Goal: Task Accomplishment & Management: Manage account settings

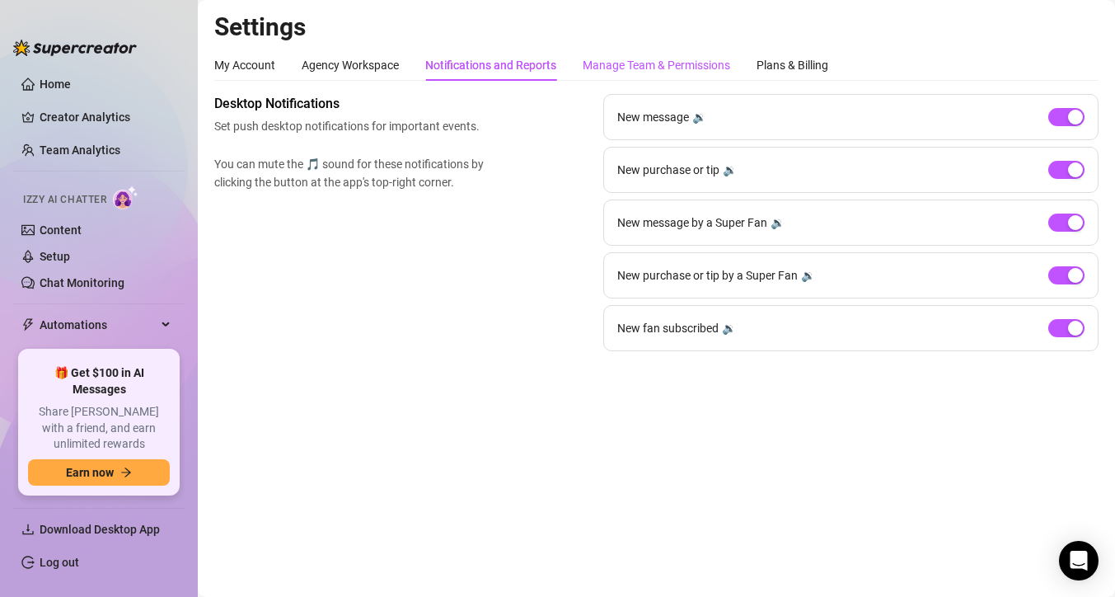
click at [646, 59] on div "Manage Team & Permissions" at bounding box center [656, 65] width 147 height 18
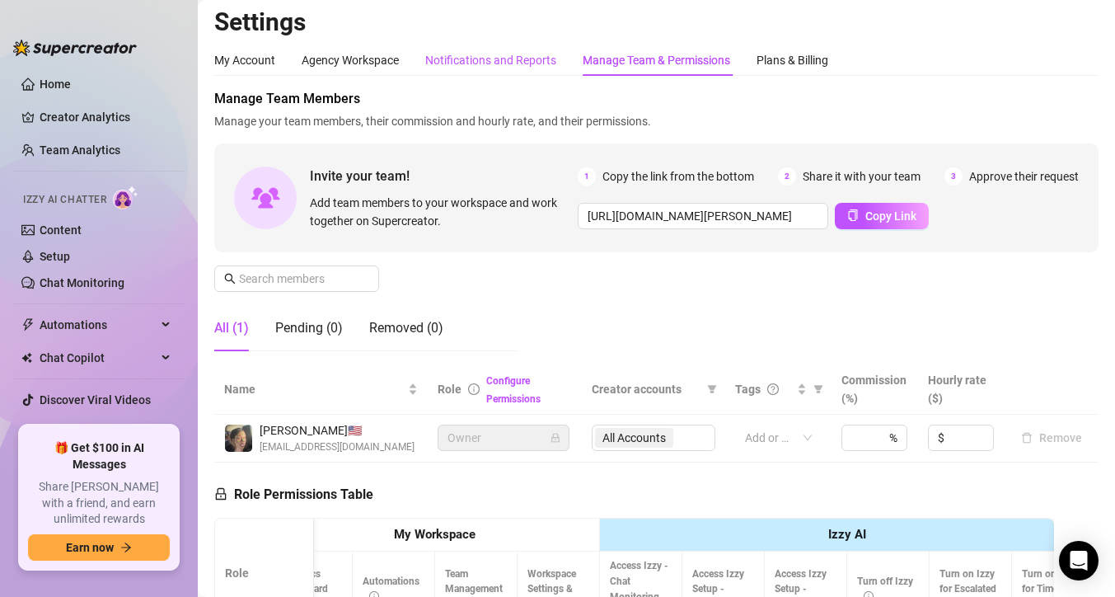
click at [532, 58] on div "Notifications and Reports" at bounding box center [490, 60] width 131 height 18
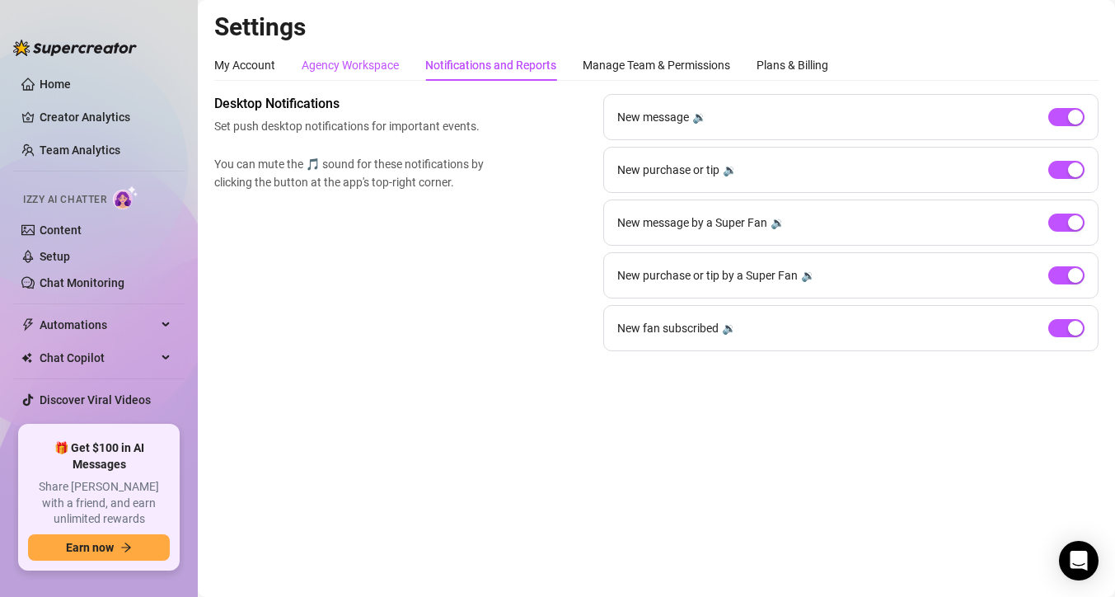
click at [363, 72] on div "Agency Workspace" at bounding box center [350, 65] width 97 height 18
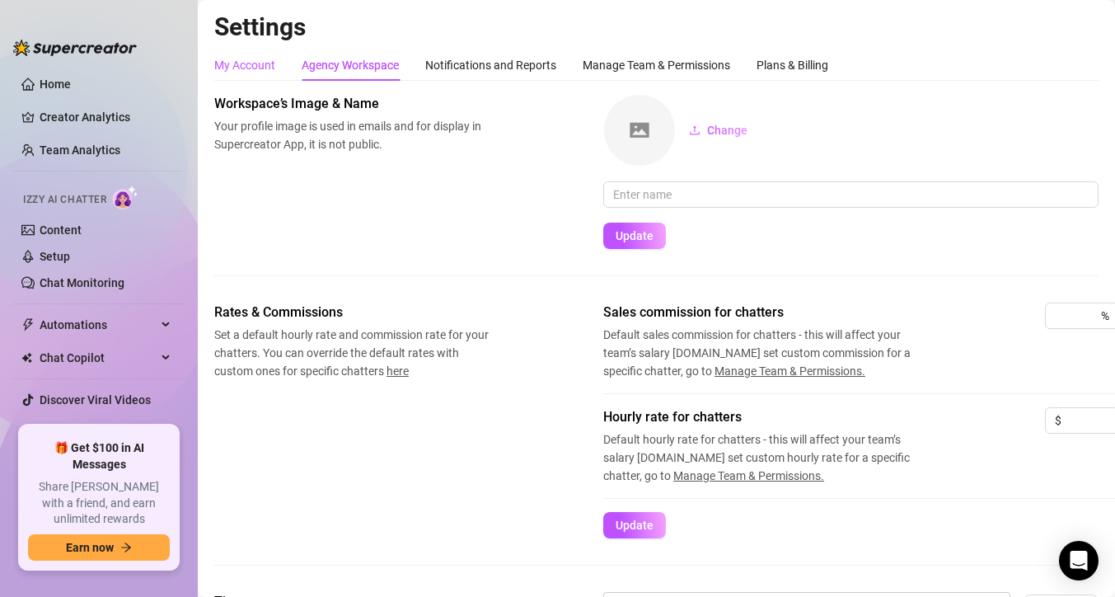
click at [234, 68] on div "My Account" at bounding box center [244, 65] width 61 height 18
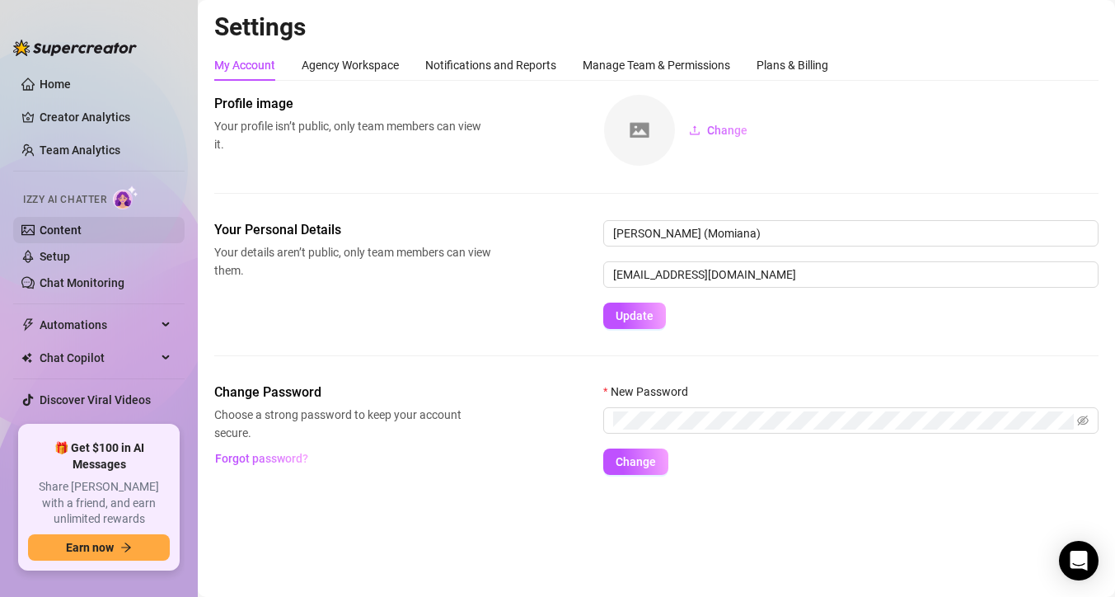
click at [82, 223] on link "Content" at bounding box center [61, 229] width 42 height 13
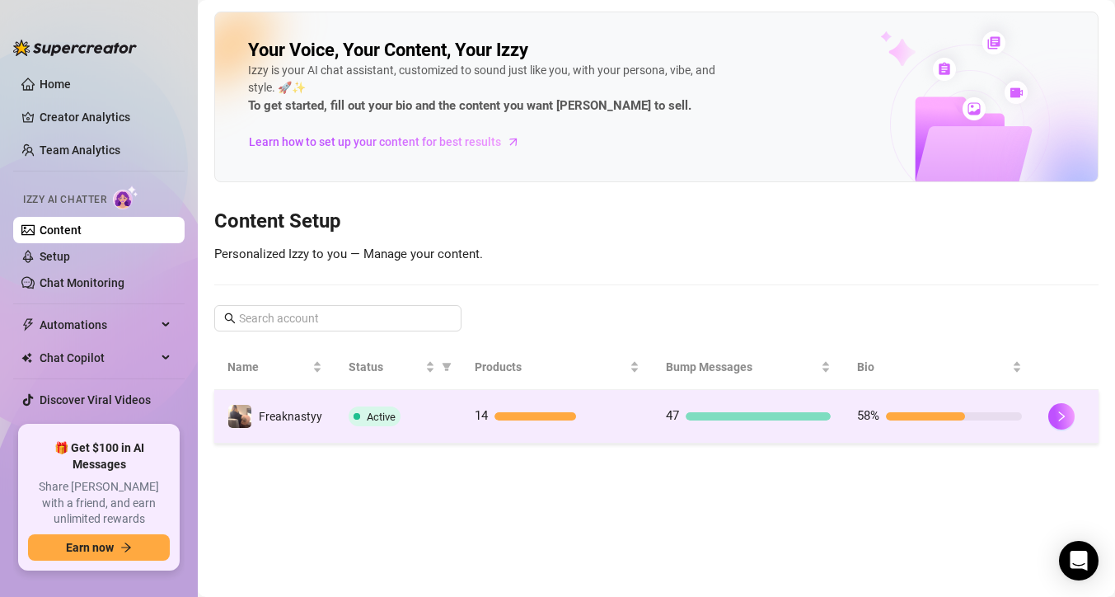
click at [520, 442] on td "14" at bounding box center [556, 417] width 191 height 54
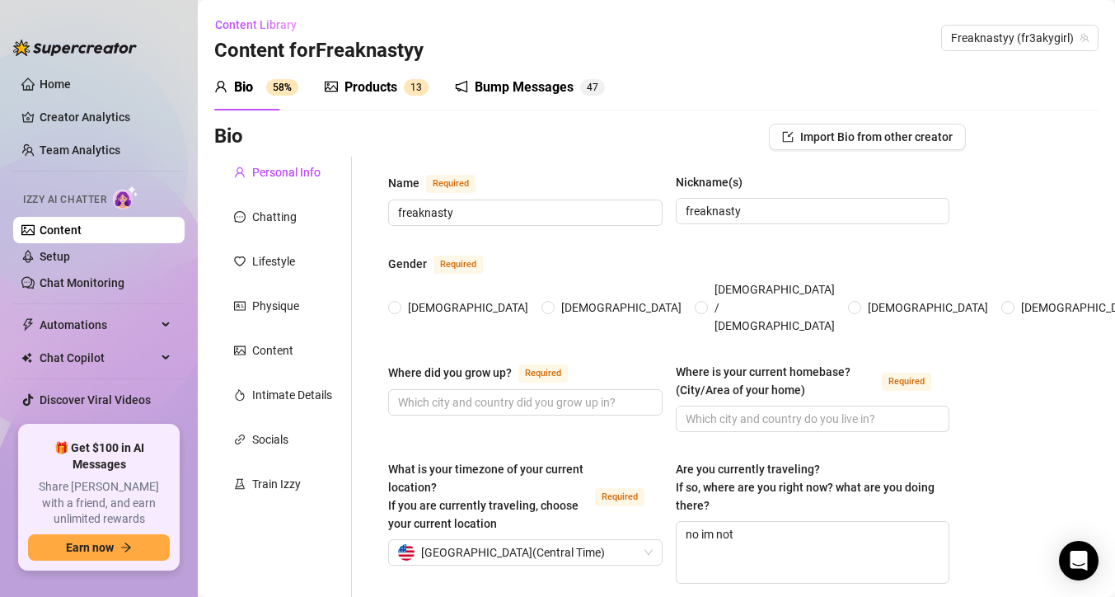
radio input "true"
type input "[DATE]"
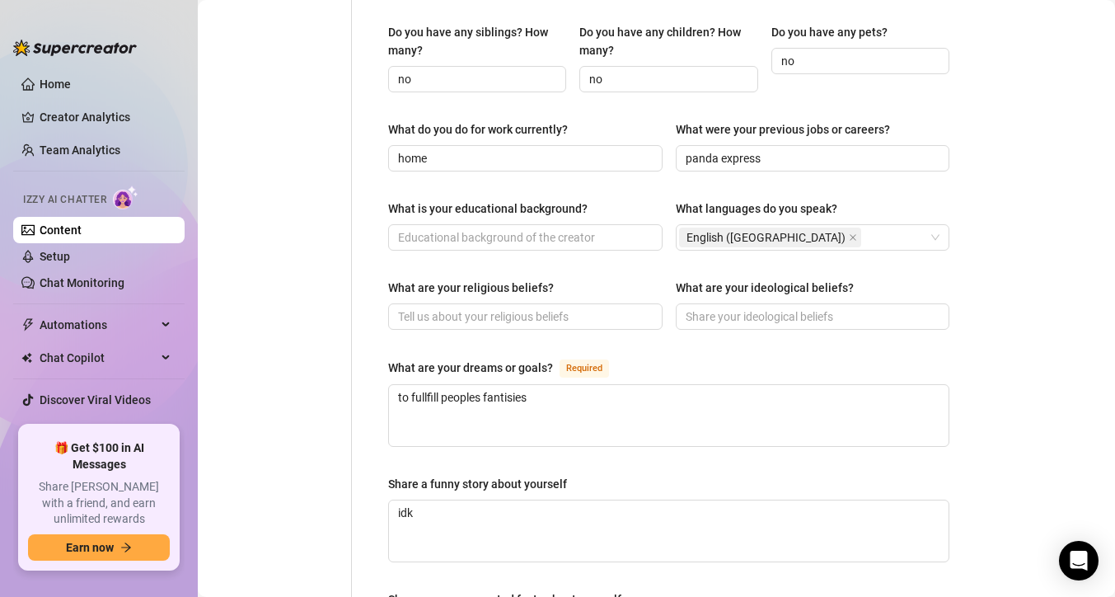
scroll to position [646, 0]
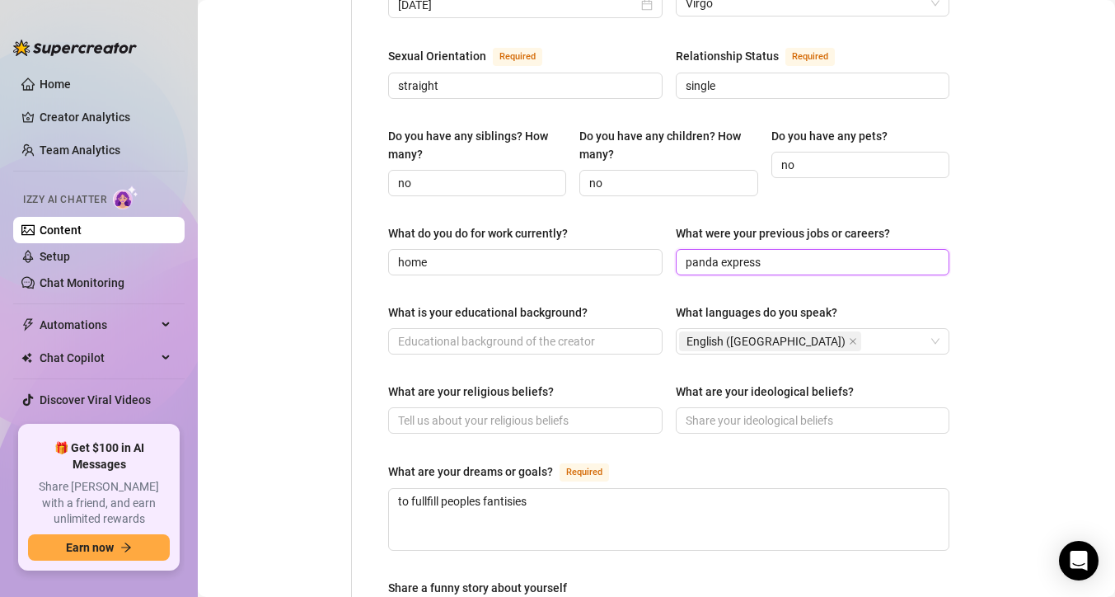
click at [698, 253] on input "panda express" at bounding box center [811, 262] width 251 height 18
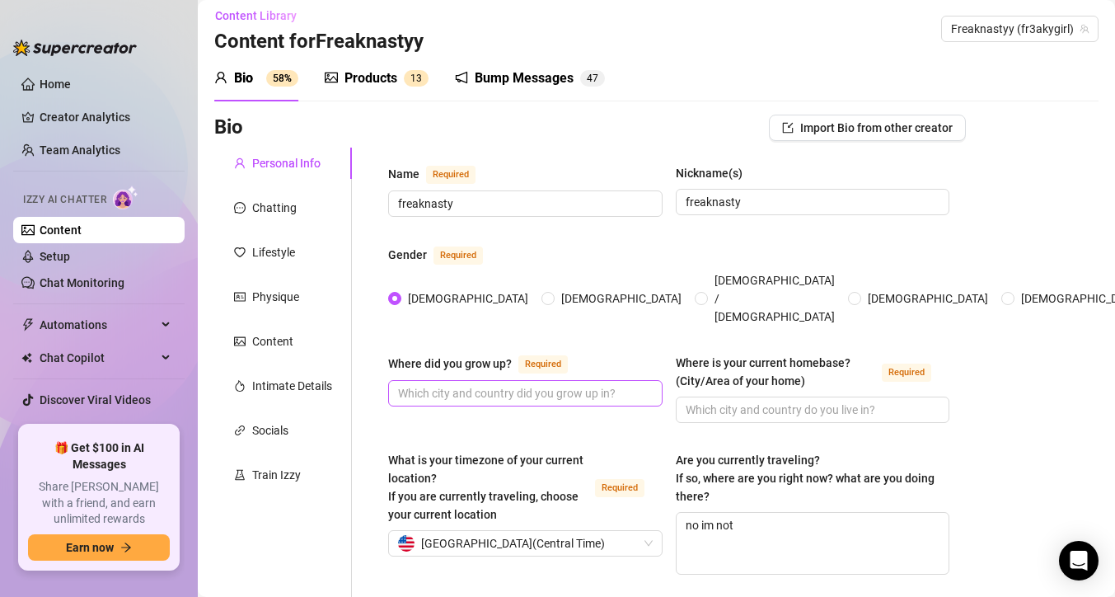
scroll to position [6, 0]
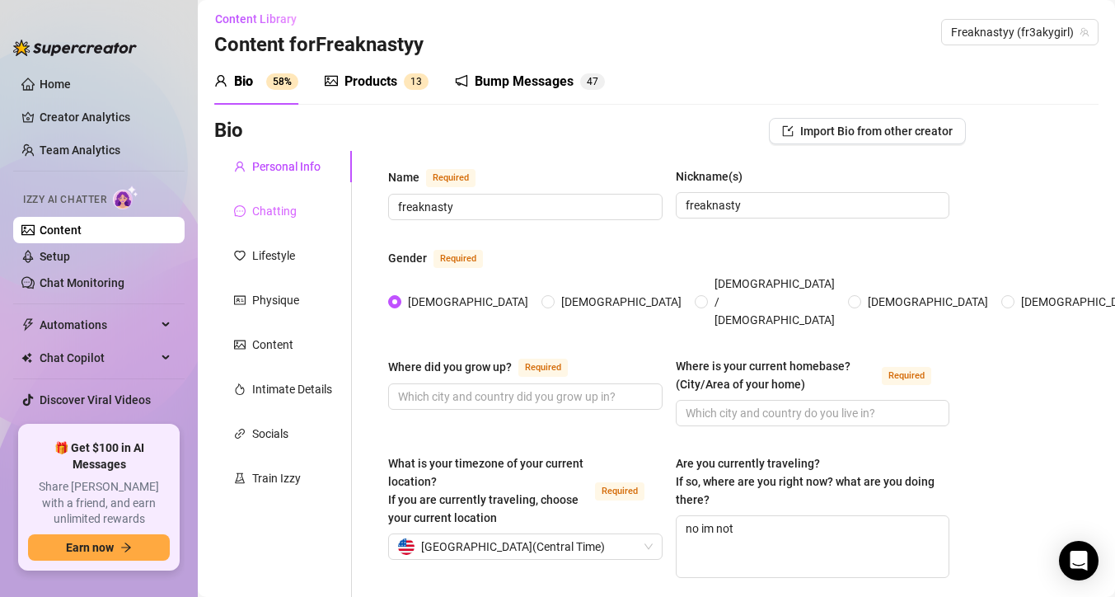
click at [311, 212] on div "Chatting" at bounding box center [283, 210] width 138 height 31
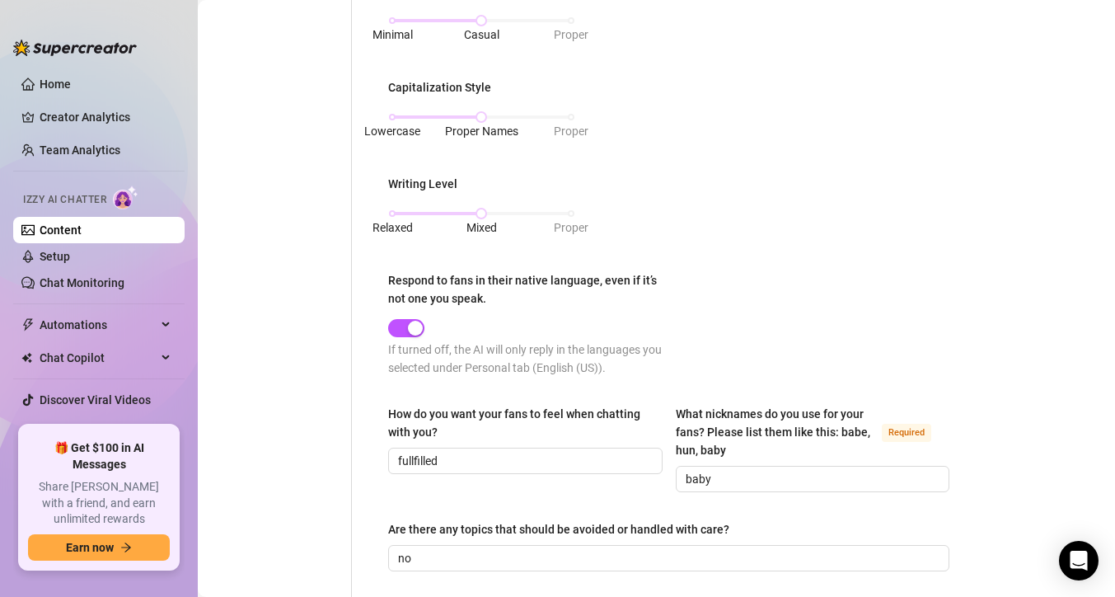
scroll to position [739, 0]
click at [504, 208] on div "Relaxed Mixed Proper" at bounding box center [481, 213] width 179 height 10
click at [466, 208] on div "Relaxed Mixed Proper" at bounding box center [481, 213] width 179 height 10
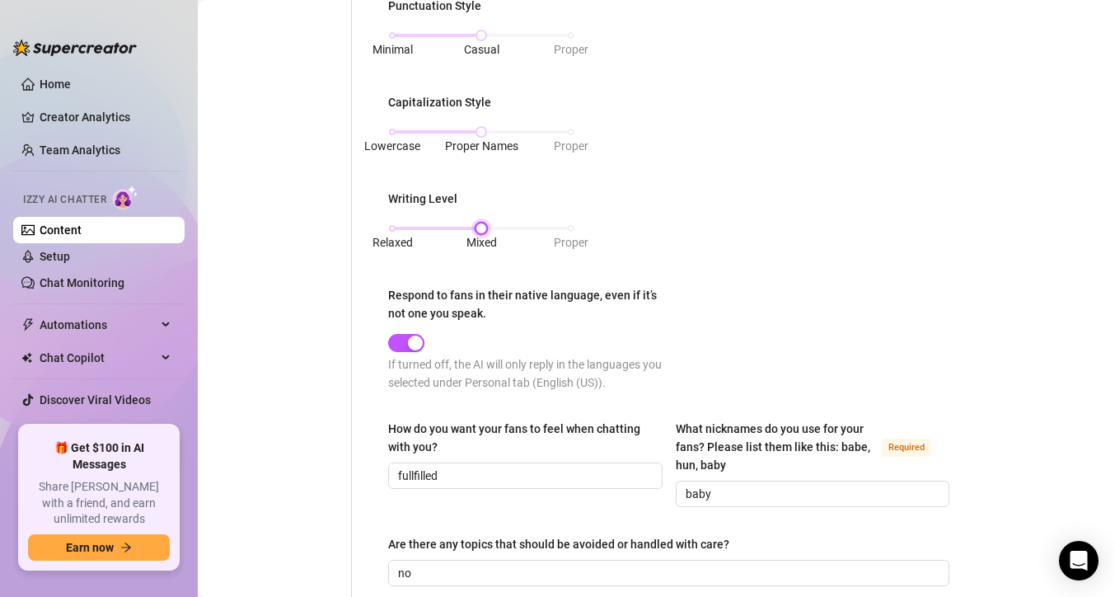
scroll to position [1020, 0]
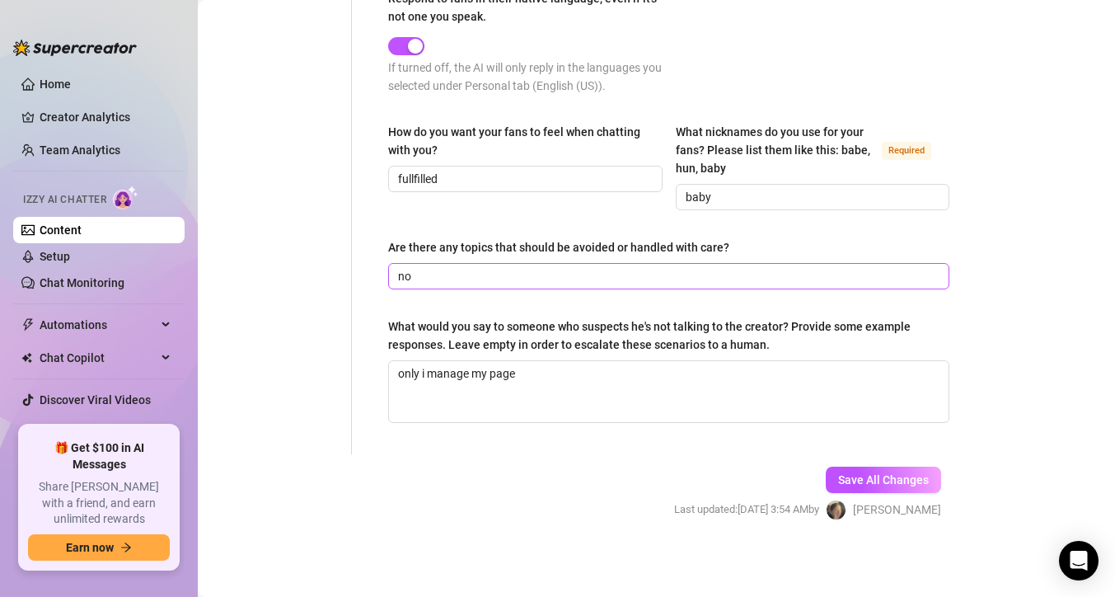
click at [705, 263] on span "no" at bounding box center [668, 276] width 561 height 26
type input "n"
type input "m"
type input "no"
click at [879, 486] on button "Save All Changes" at bounding box center [883, 479] width 115 height 26
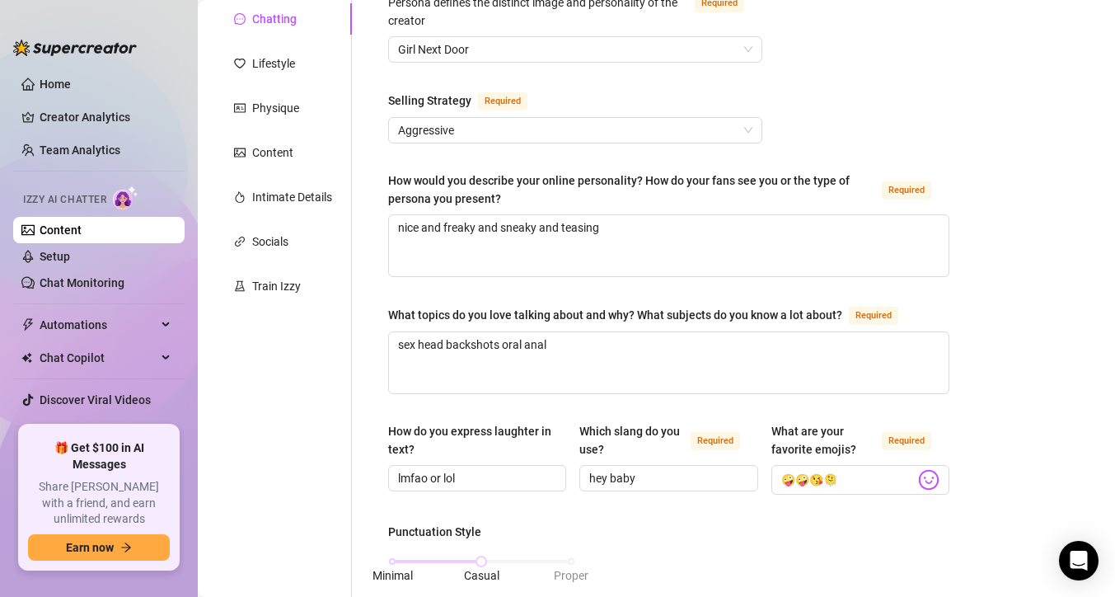
scroll to position [0, 0]
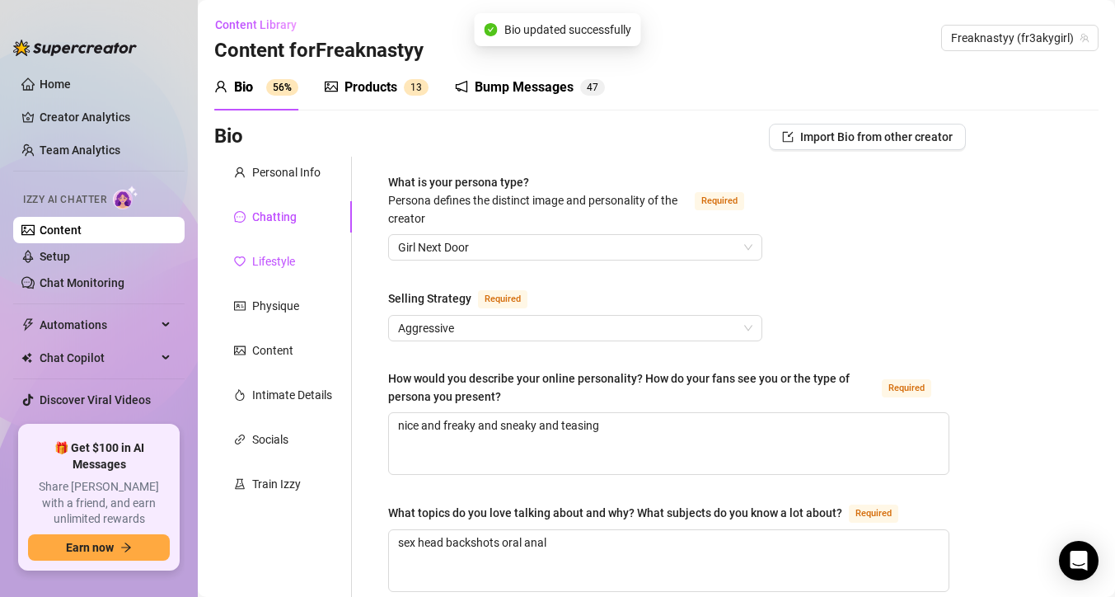
click at [290, 254] on div "Lifestyle" at bounding box center [273, 261] width 43 height 18
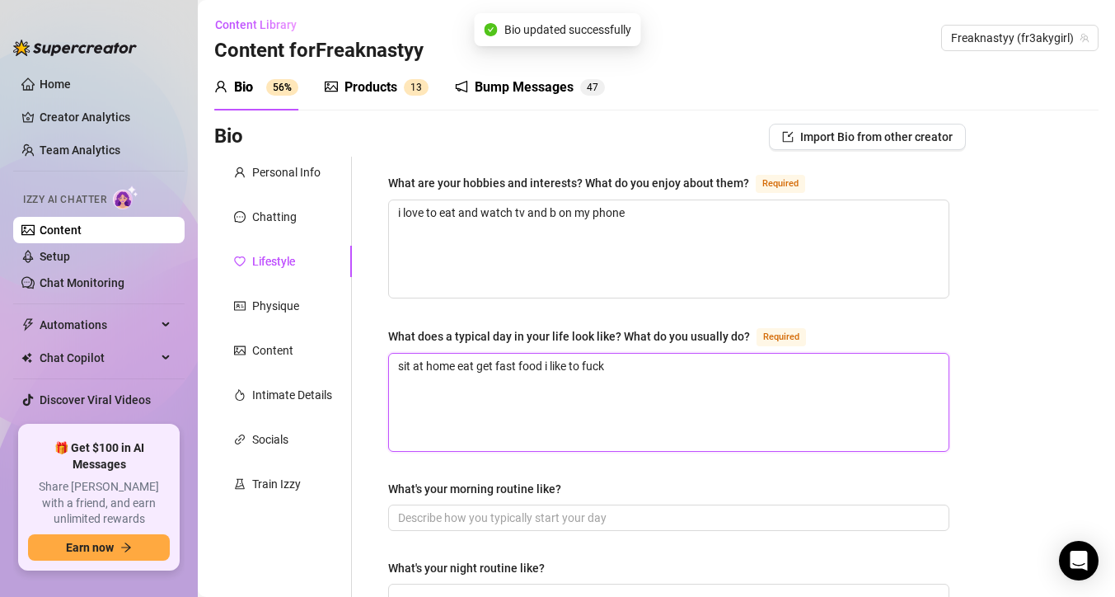
click at [552, 368] on textarea "sit at home eat get fast food i like to fuck" at bounding box center [669, 402] width 560 height 97
drag, startPoint x: 502, startPoint y: 361, endPoint x: 517, endPoint y: 361, distance: 15.7
click at [504, 361] on textarea "sit at home eat get fast food i like to fuck" at bounding box center [669, 402] width 560 height 97
click at [544, 361] on textarea "sit at home eat get fast food i like to fuck" at bounding box center [669, 402] width 560 height 97
click at [506, 372] on textarea "sit at home eat get fast food i like to fuck" at bounding box center [669, 402] width 560 height 97
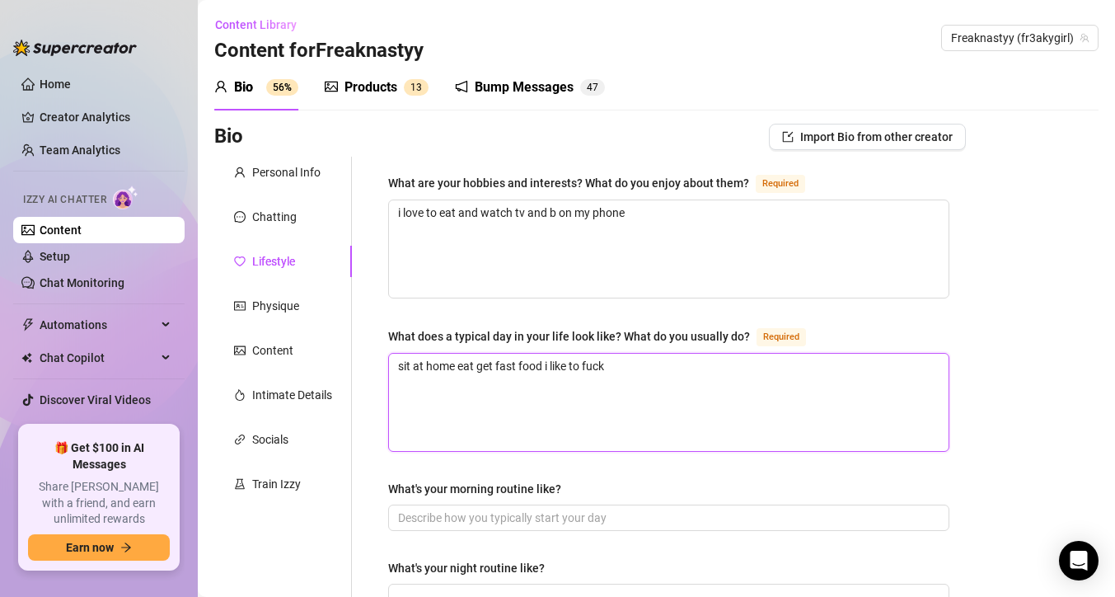
click at [506, 372] on textarea "sit at home eat get fast food i like to fuck" at bounding box center [669, 402] width 560 height 97
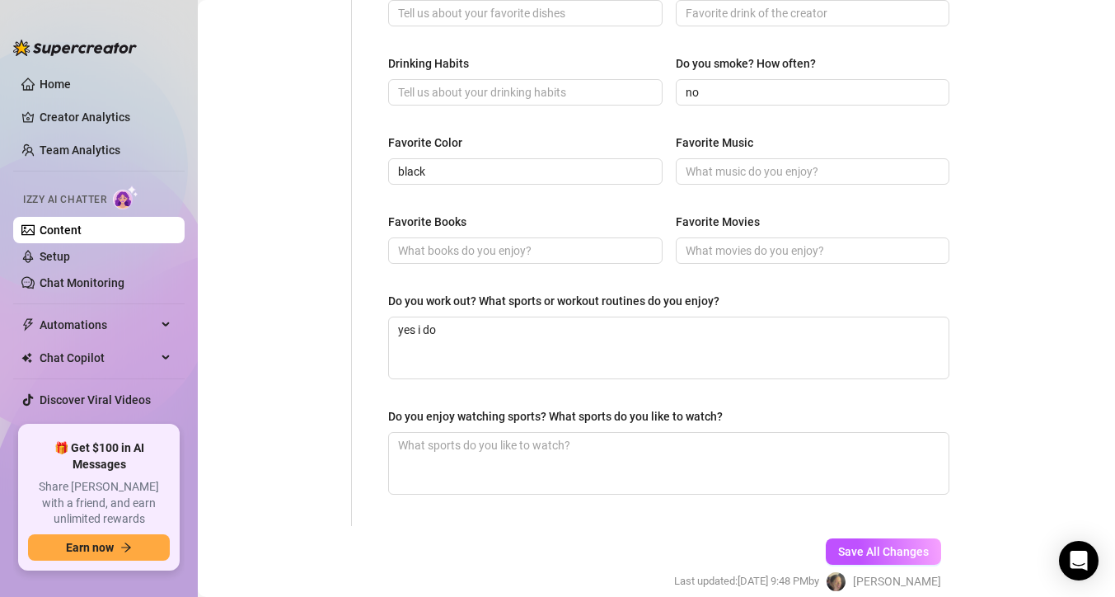
scroll to position [813, 0]
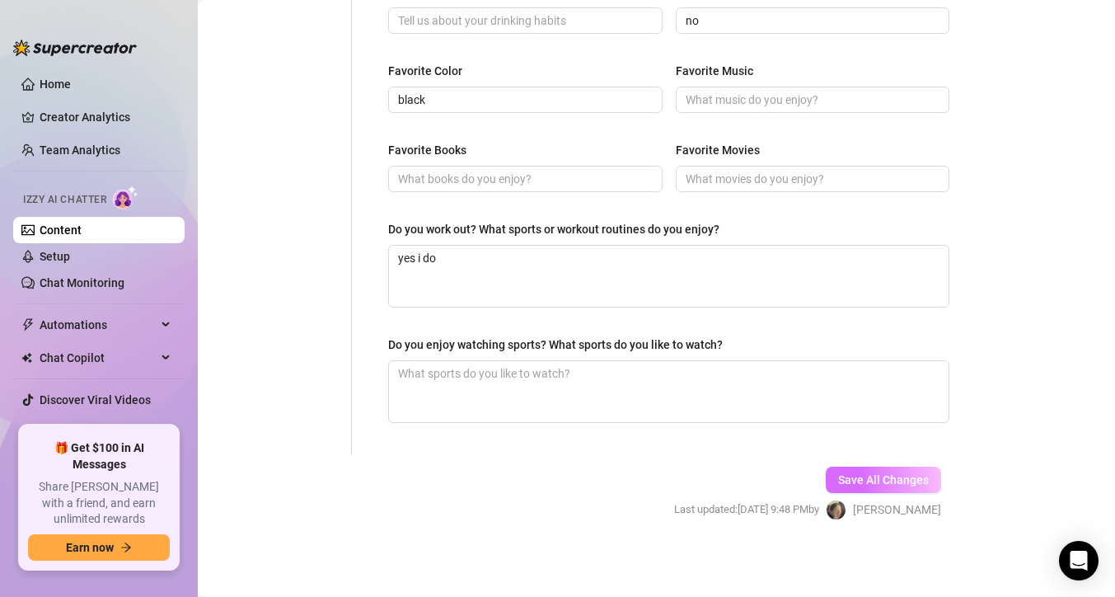
type textarea "sit at home eat get food i like to fuck"
click at [869, 473] on span "Save All Changes" at bounding box center [883, 479] width 91 height 13
click at [861, 488] on button "Save All Changes" at bounding box center [883, 479] width 115 height 26
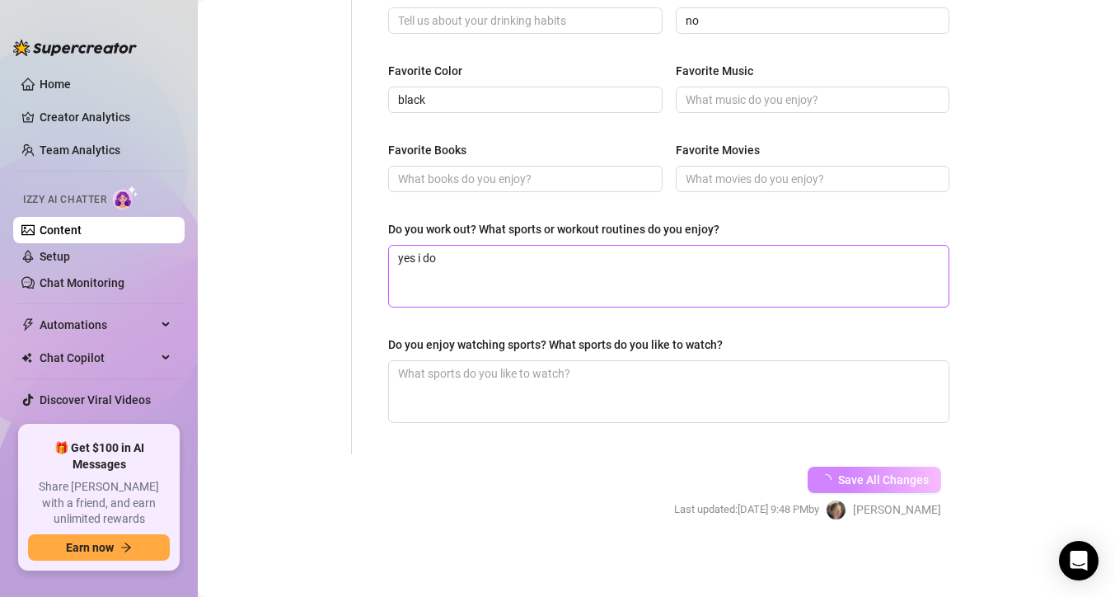
scroll to position [0, 0]
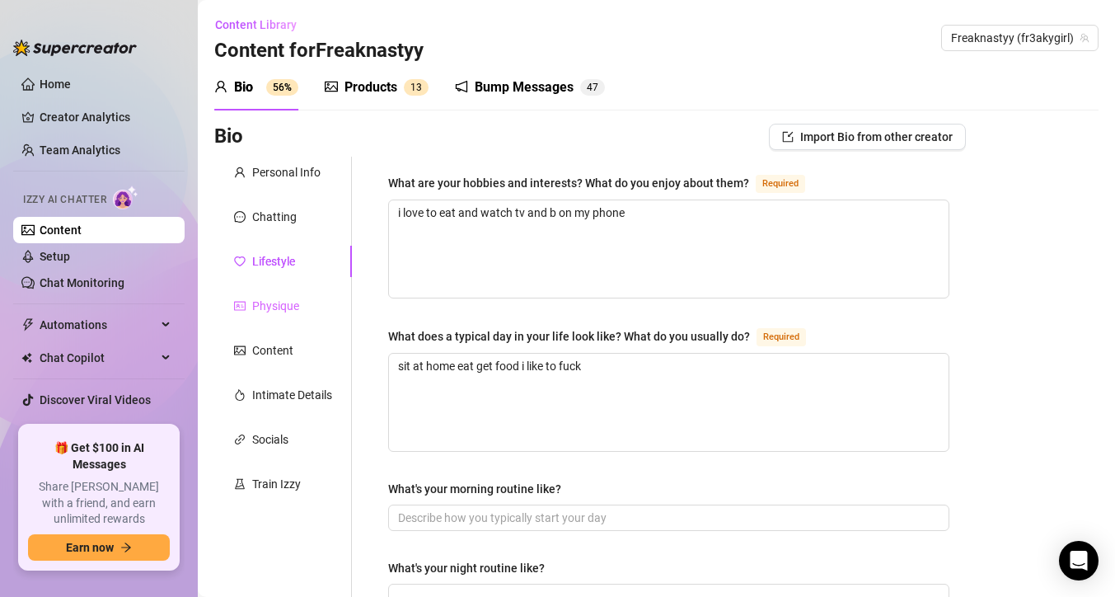
click at [299, 304] on div "Physique" at bounding box center [283, 305] width 138 height 31
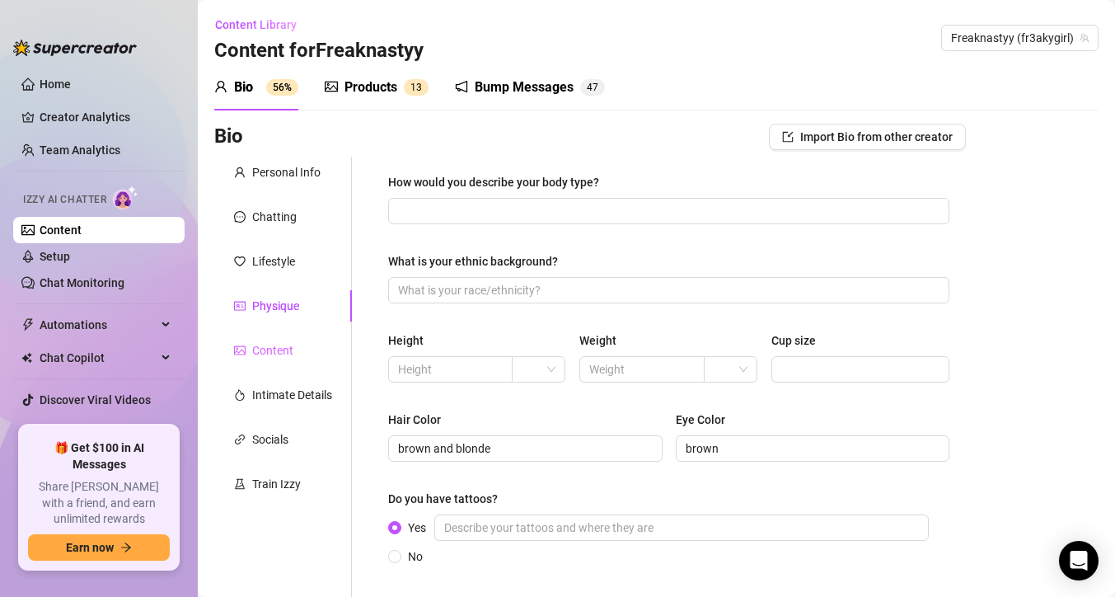
click at [320, 355] on div "Content" at bounding box center [283, 350] width 138 height 31
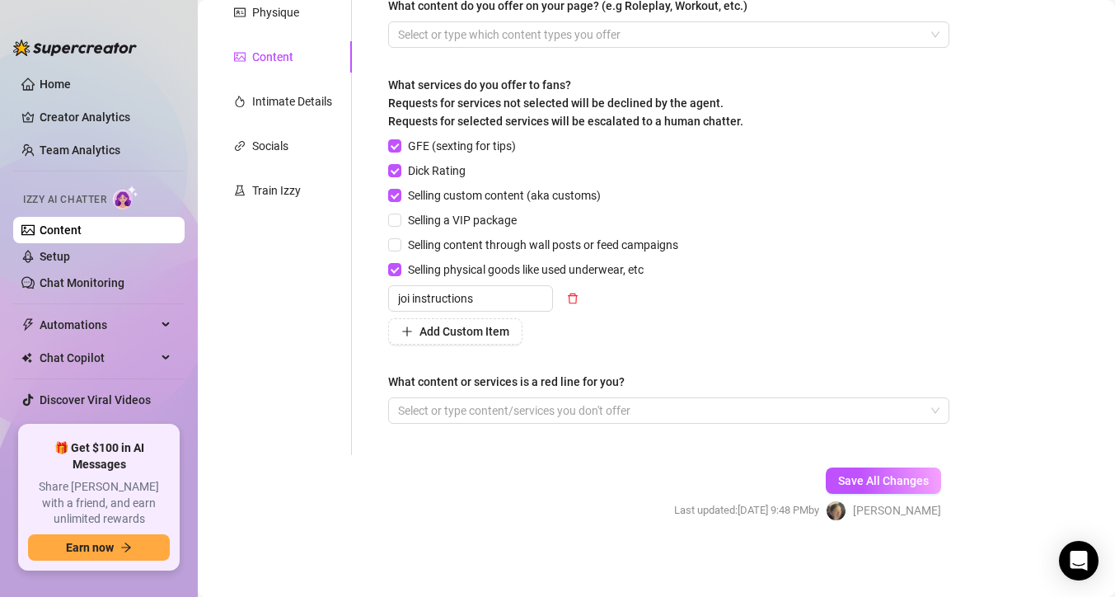
scroll to position [295, 0]
click at [292, 176] on div "Train Izzy" at bounding box center [283, 188] width 138 height 31
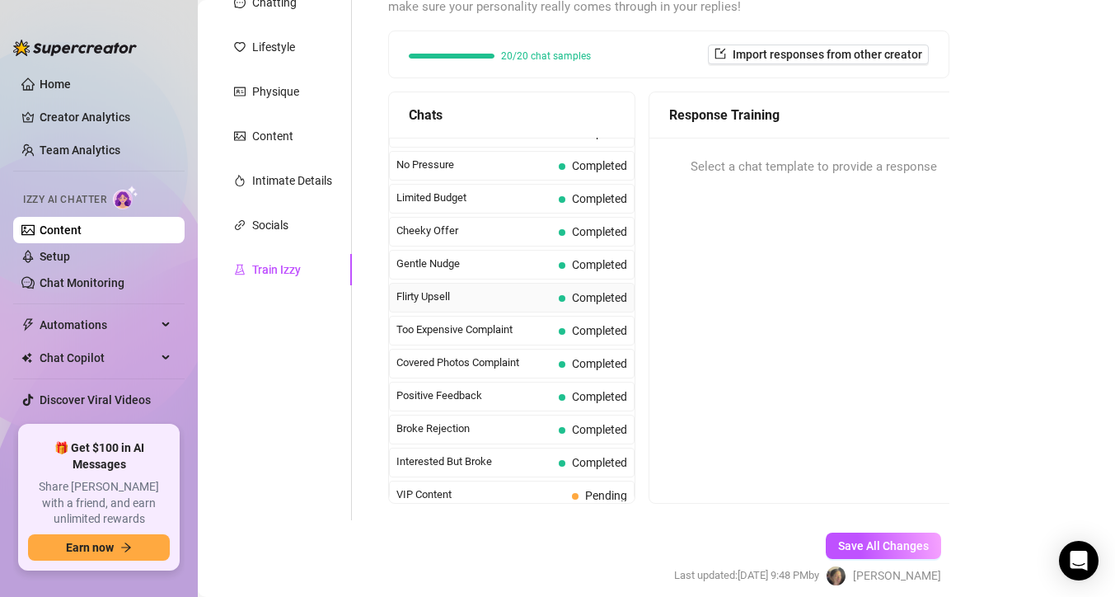
scroll to position [79, 0]
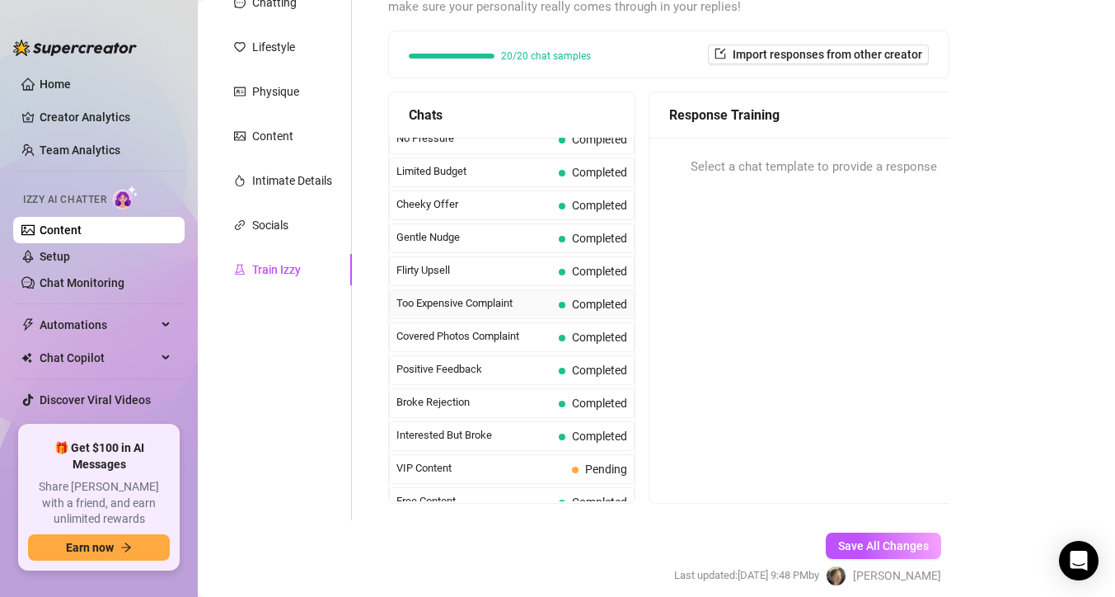
click at [566, 307] on span "Completed" at bounding box center [593, 304] width 68 height 18
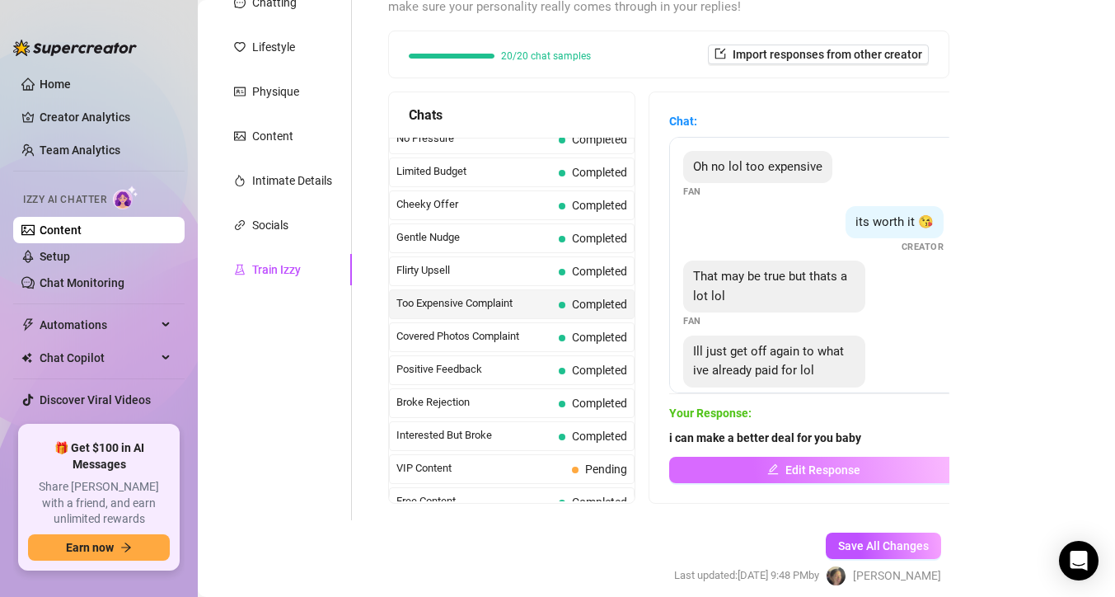
click at [798, 466] on span "Edit Response" at bounding box center [822, 469] width 75 height 13
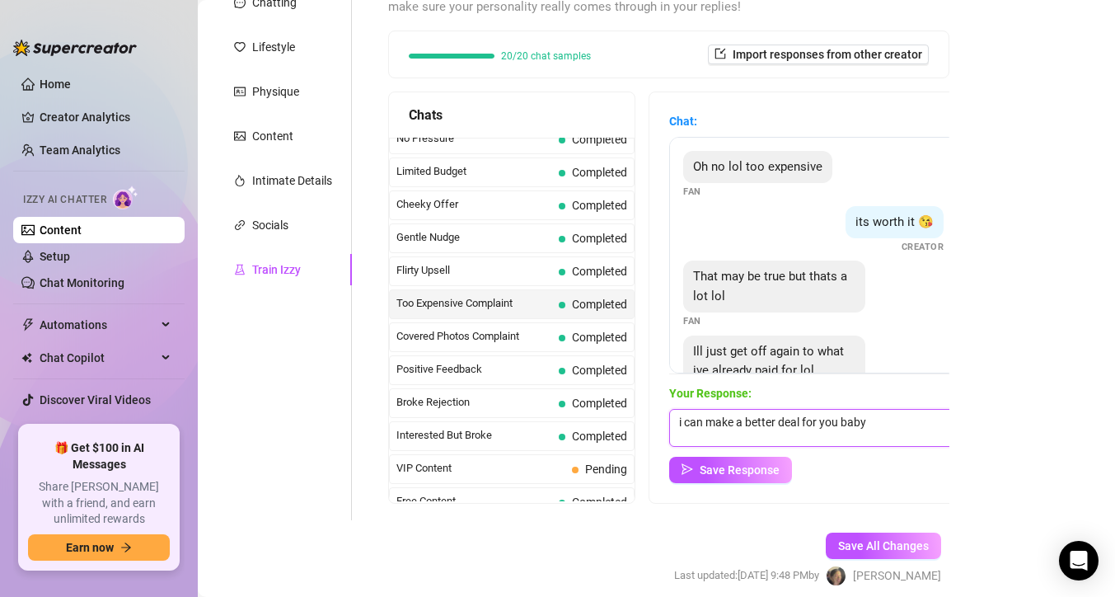
click at [870, 428] on textarea "i can make a better deal for you baby" at bounding box center [813, 428] width 288 height 38
click at [857, 421] on textarea "i can make a better deal for you baby" at bounding box center [813, 428] width 288 height 38
type textarea "y"
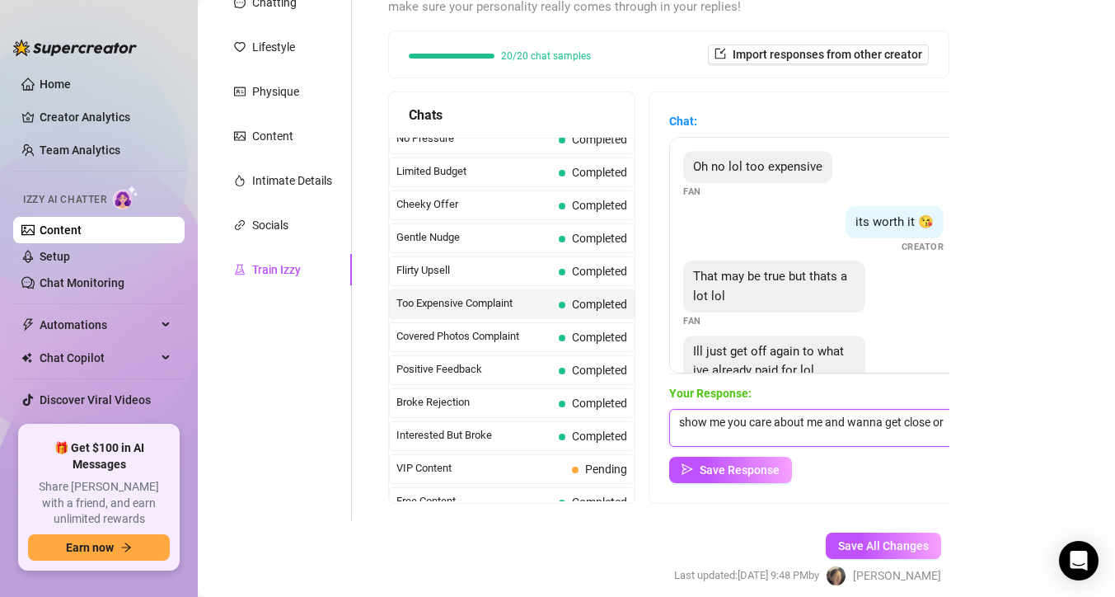
scroll to position [0, 0]
type textarea "show me you care about me and wanna get close"
click at [836, 543] on button "Save All Changes" at bounding box center [883, 545] width 115 height 26
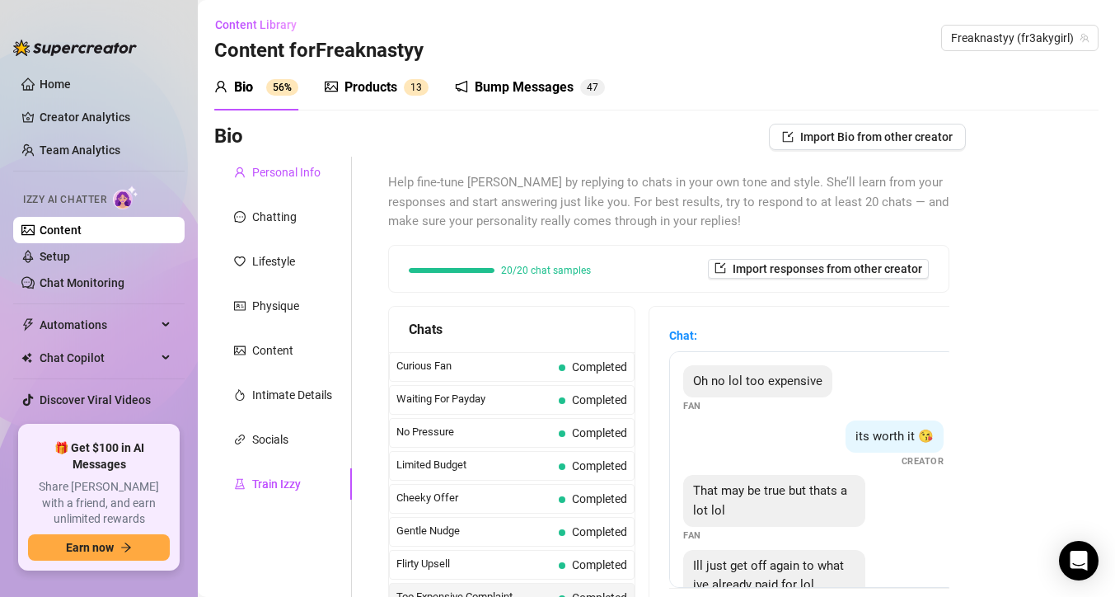
click at [313, 176] on div "Personal Info" at bounding box center [286, 172] width 68 height 18
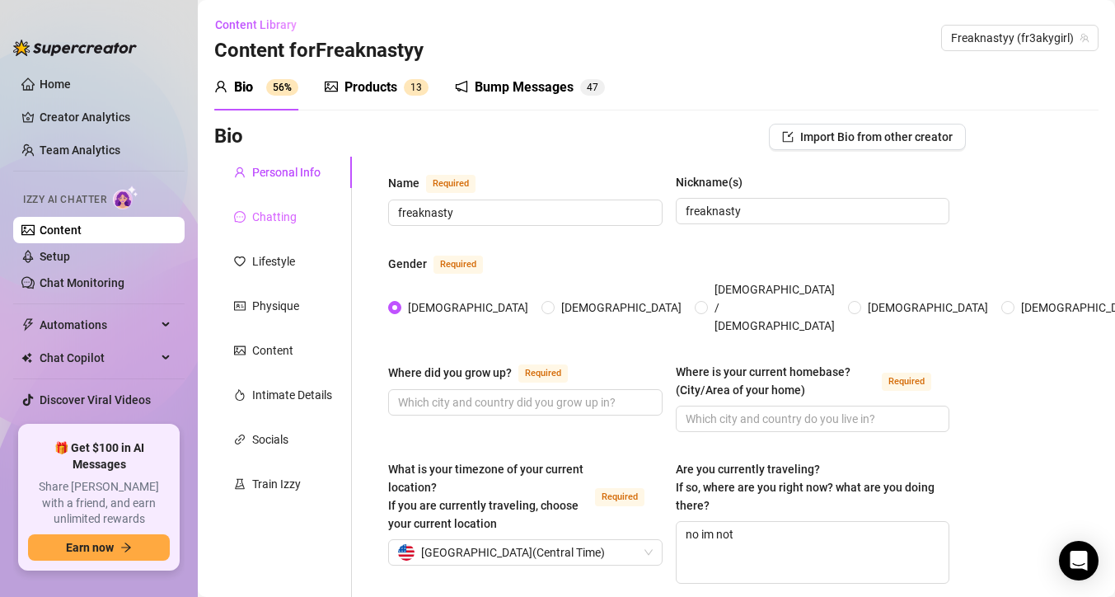
click at [327, 222] on div "Chatting" at bounding box center [283, 216] width 138 height 31
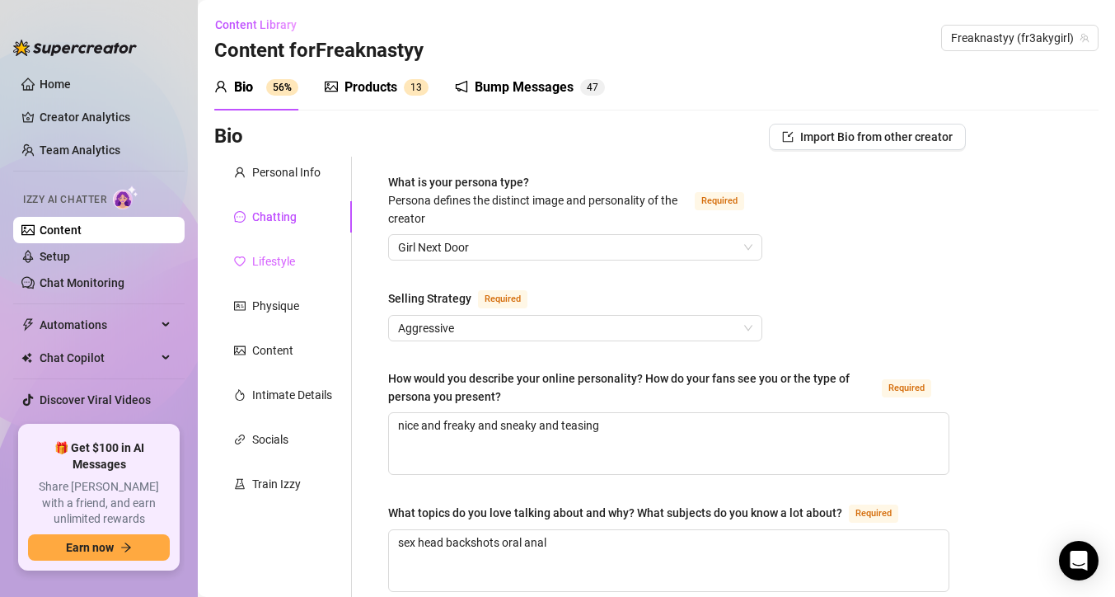
click at [317, 266] on div "Lifestyle" at bounding box center [283, 261] width 138 height 31
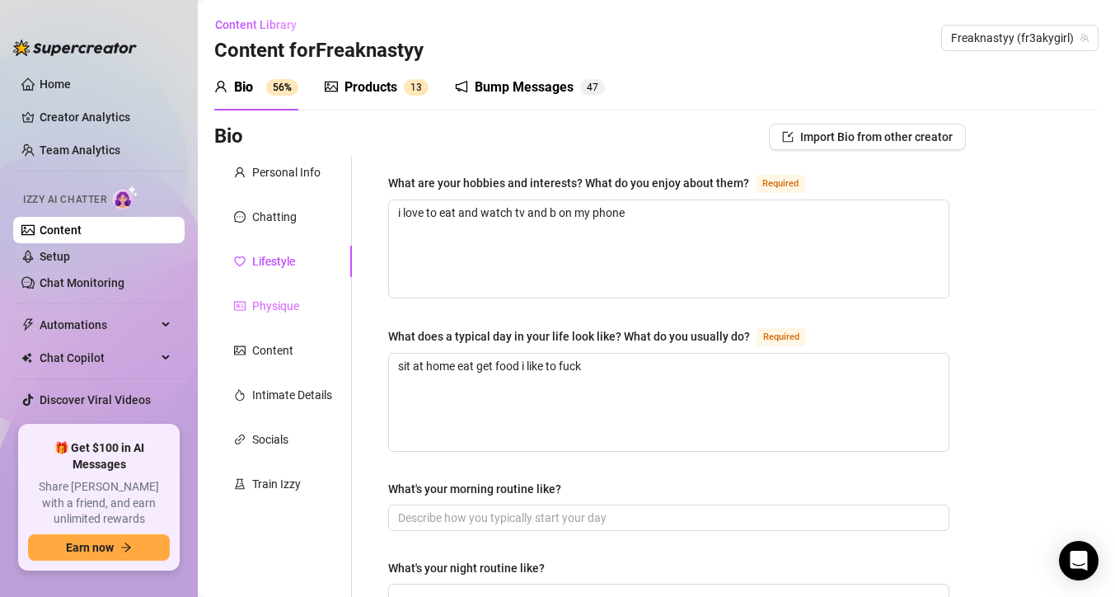
click at [307, 303] on div "Physique" at bounding box center [283, 305] width 138 height 31
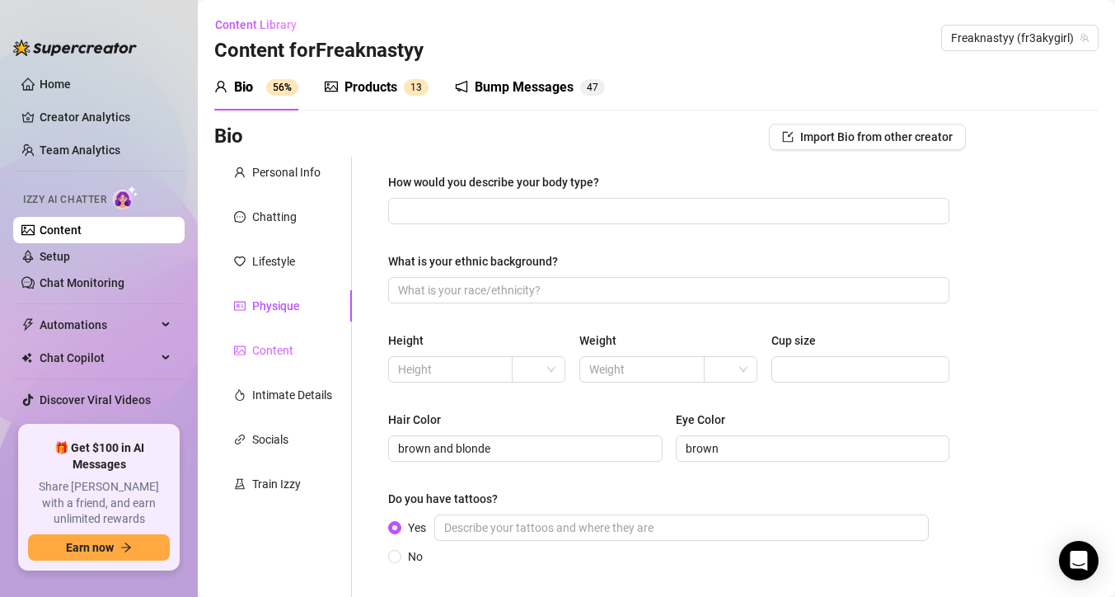
click at [297, 347] on div "Content" at bounding box center [283, 350] width 138 height 31
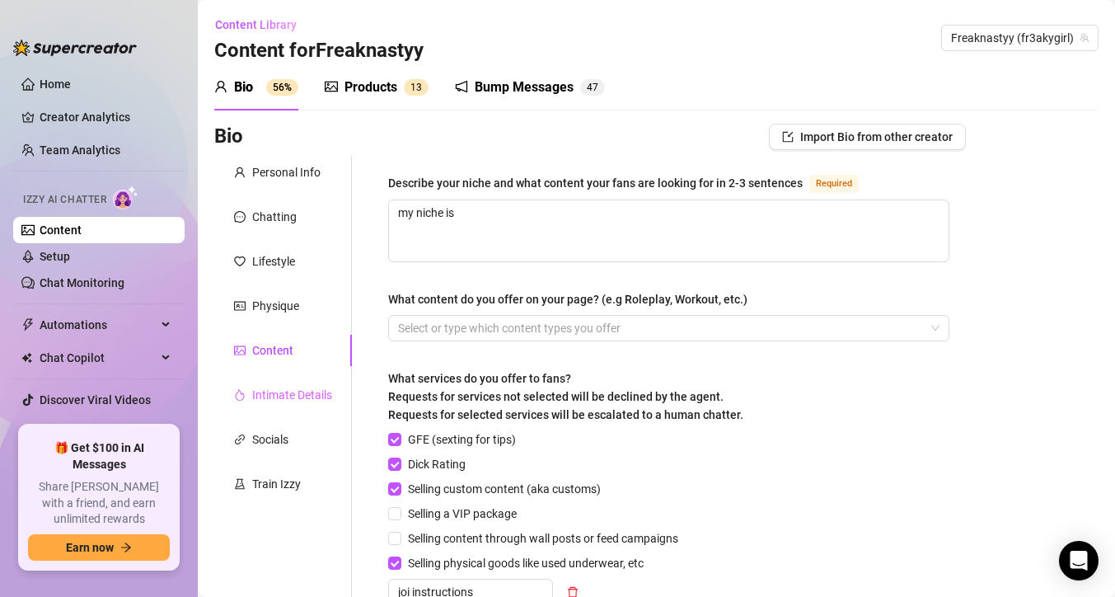
click at [322, 407] on div "Intimate Details" at bounding box center [283, 394] width 138 height 31
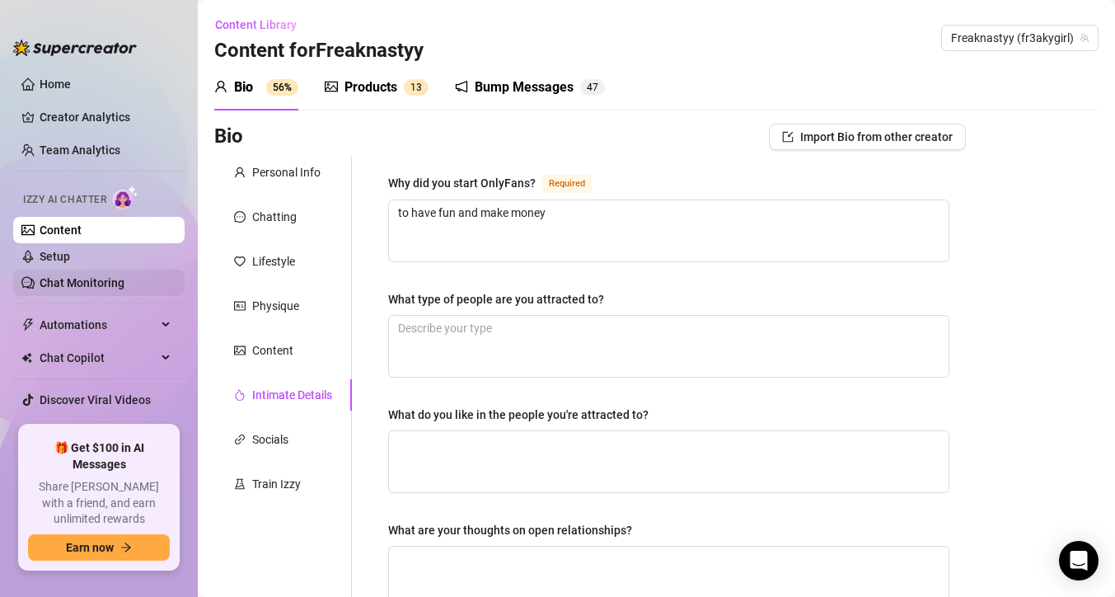
click at [124, 276] on link "Chat Monitoring" at bounding box center [82, 282] width 85 height 13
